Goal: Navigation & Orientation: Understand site structure

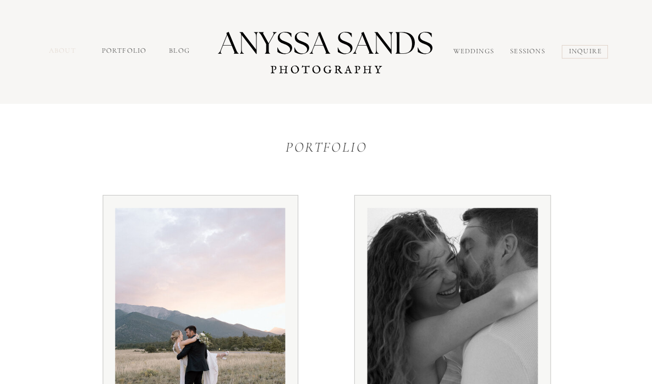
click at [68, 49] on nav "about" at bounding box center [64, 52] width 30 height 13
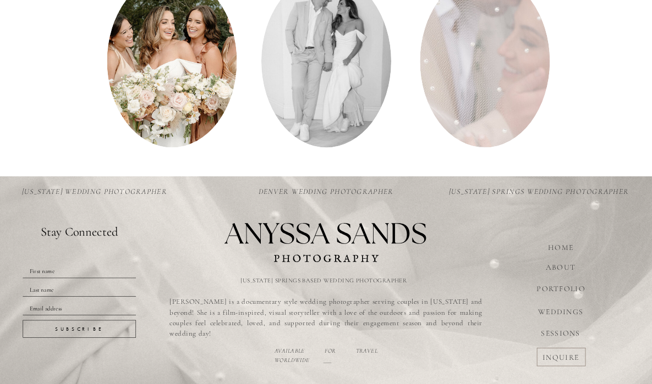
scroll to position [1557, 0]
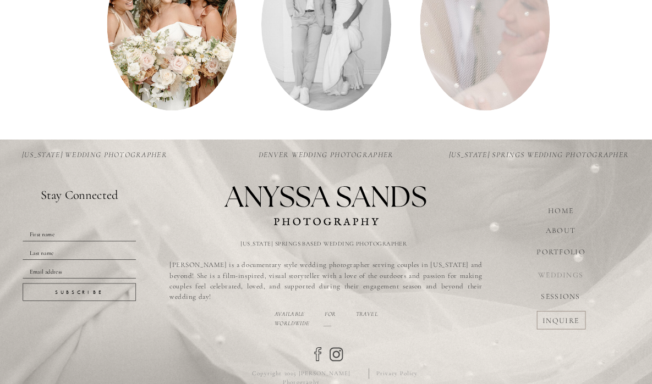
click at [561, 274] on nav "WEDDINGS" at bounding box center [560, 274] width 61 height 10
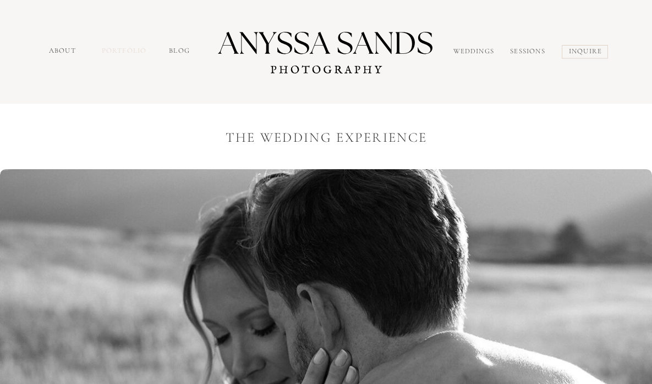
click at [128, 48] on nav "portfolio" at bounding box center [125, 52] width 47 height 13
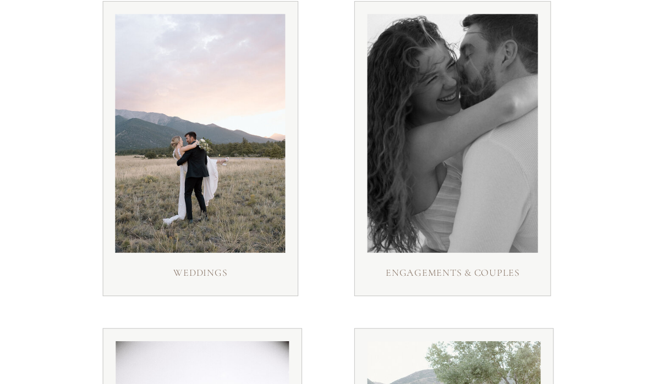
scroll to position [196, 0]
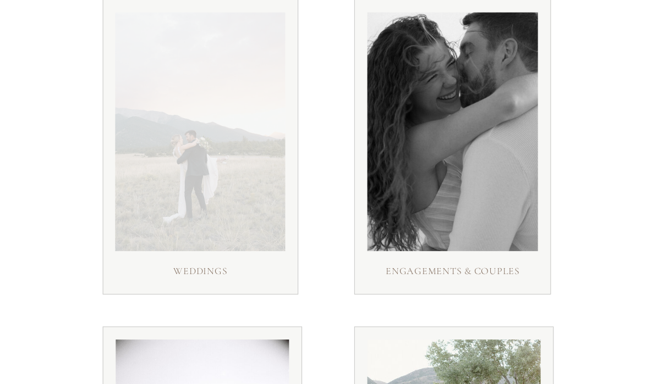
click at [266, 199] on div at bounding box center [200, 131] width 170 height 239
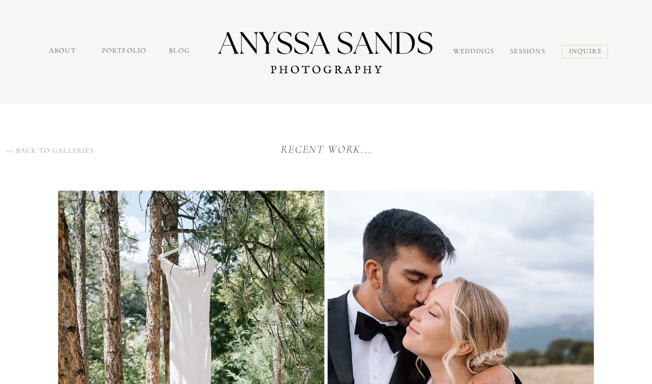
click at [63, 56] on nav "about" at bounding box center [64, 52] width 30 height 13
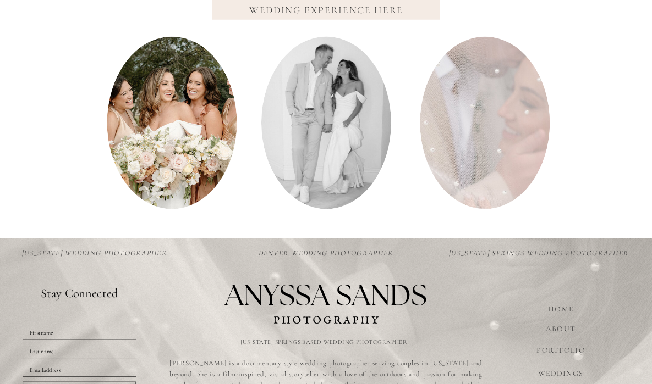
scroll to position [1458, 0]
